Goal: Task Accomplishment & Management: Use online tool/utility

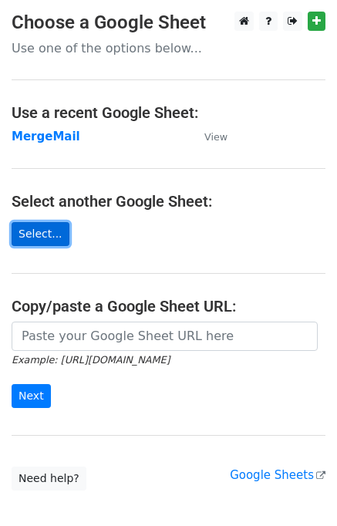
click at [30, 228] on link "Select..." at bounding box center [41, 234] width 58 height 24
click at [37, 234] on link "Select..." at bounding box center [41, 234] width 58 height 24
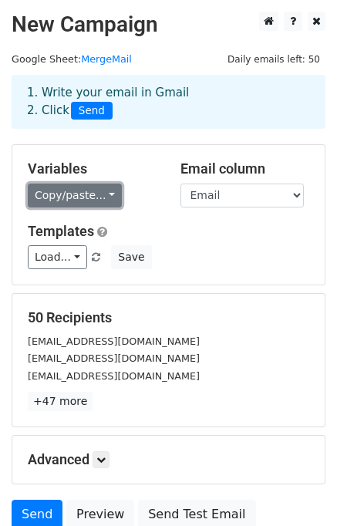
click at [71, 198] on link "Copy/paste..." at bounding box center [75, 195] width 94 height 24
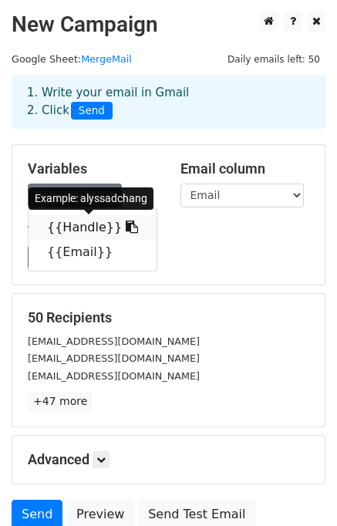
click at [84, 223] on link "{{Handle}}" at bounding box center [93, 227] width 128 height 25
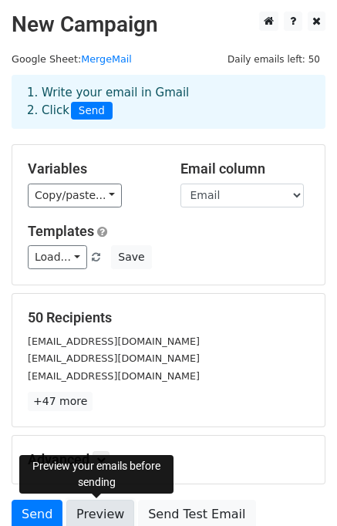
click at [100, 508] on link "Preview" at bounding box center [100, 514] width 68 height 29
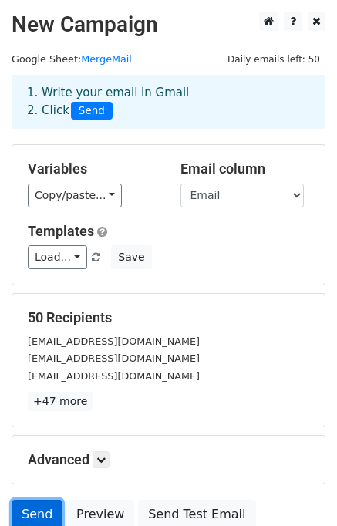
click at [34, 516] on link "Send" at bounding box center [37, 514] width 51 height 29
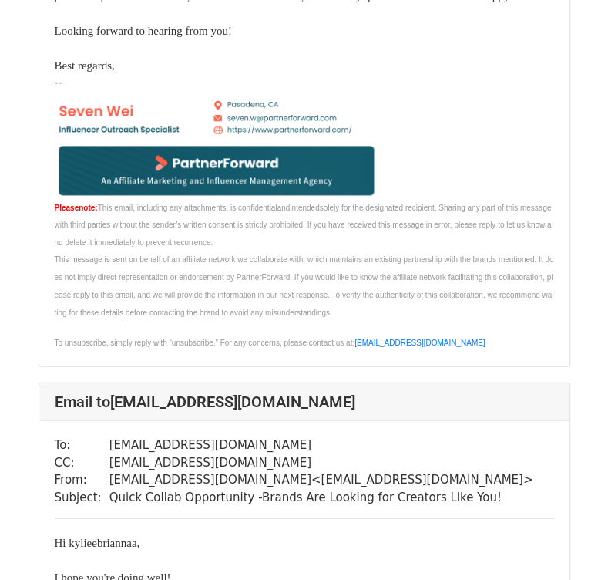
scroll to position [1850, 0]
